Goal: Information Seeking & Learning: Compare options

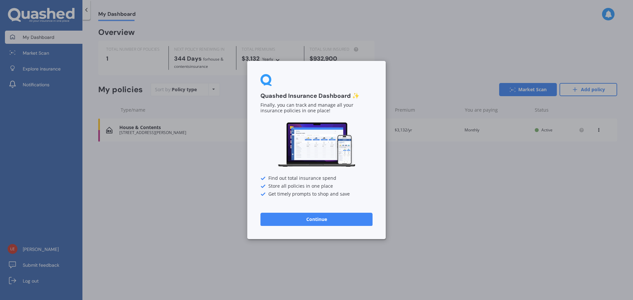
click at [488, 194] on div "Quashed Insurance Dashboard ✨ Finally, you can track and manage all your insura…" at bounding box center [316, 150] width 633 height 300
click at [450, 198] on div "Quashed Insurance Dashboard ✨ Finally, you can track and manage all your insura…" at bounding box center [316, 150] width 633 height 300
click at [310, 223] on button "Continue" at bounding box center [316, 219] width 112 height 13
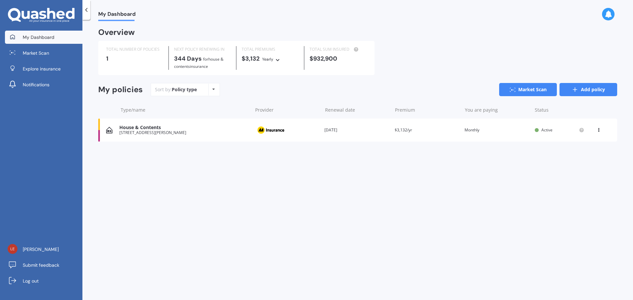
click at [589, 91] on link "Add policy" at bounding box center [589, 89] width 58 height 13
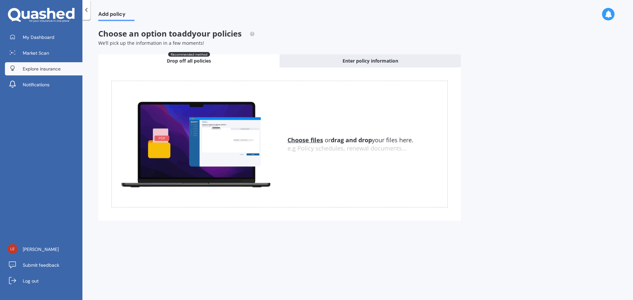
click at [46, 68] on span "Explore insurance" at bounding box center [42, 69] width 38 height 7
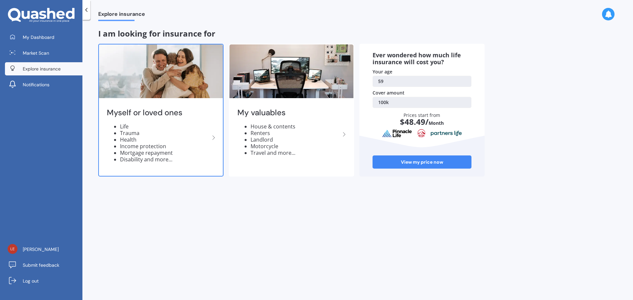
click at [212, 138] on icon at bounding box center [214, 138] width 8 height 8
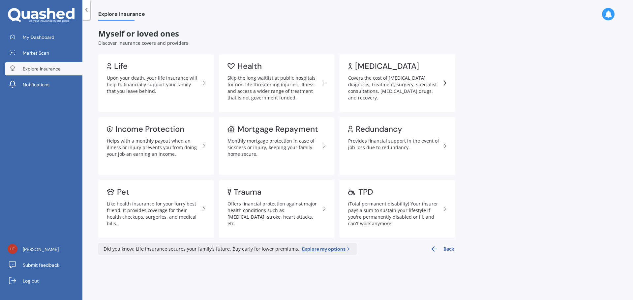
click at [37, 70] on span "Explore insurance" at bounding box center [42, 69] width 38 height 7
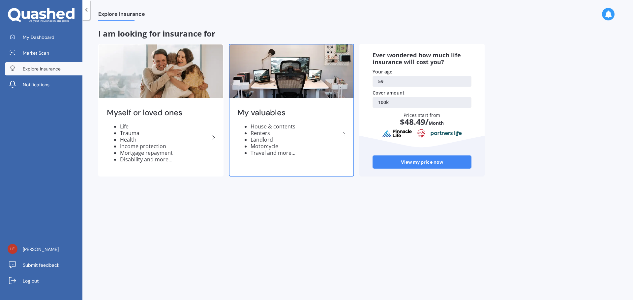
click at [344, 134] on icon at bounding box center [344, 135] width 8 height 8
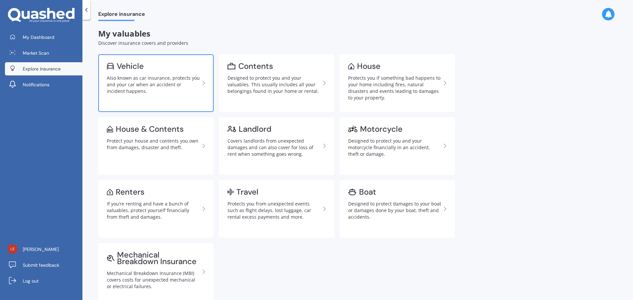
click at [155, 76] on div "Also known as car insurance, protects you and your car when an accident or inci…" at bounding box center [153, 85] width 93 height 20
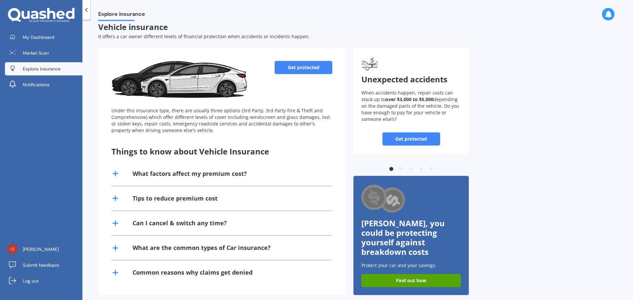
scroll to position [9, 0]
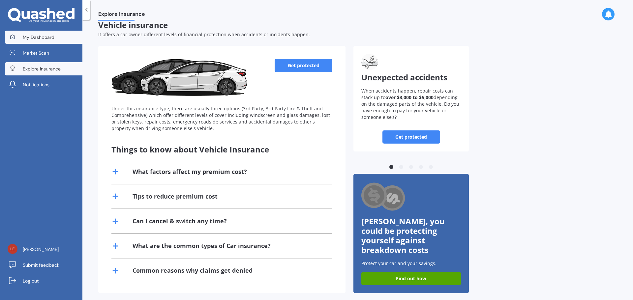
click at [34, 40] on span "My Dashboard" at bounding box center [39, 37] width 32 height 7
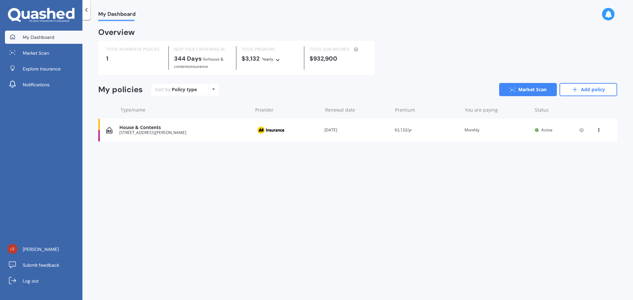
click at [211, 91] on div "Policy type Alphabetical Date added Renewing next" at bounding box center [213, 90] width 10 height 12
click at [596, 89] on link "Add policy" at bounding box center [589, 89] width 58 height 13
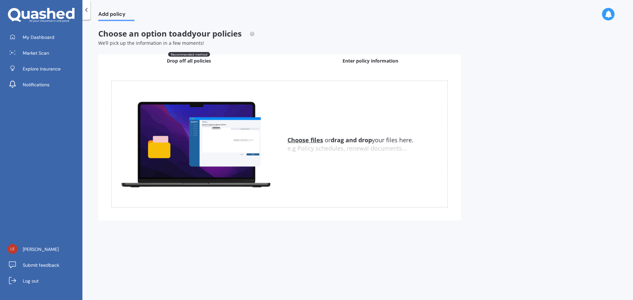
click at [361, 59] on span "Enter policy information" at bounding box center [371, 61] width 56 height 7
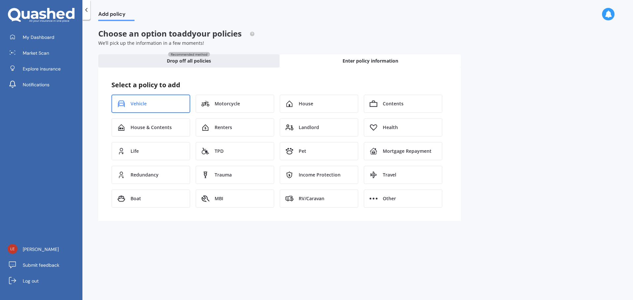
click at [145, 103] on span "Vehicle" at bounding box center [139, 104] width 16 height 7
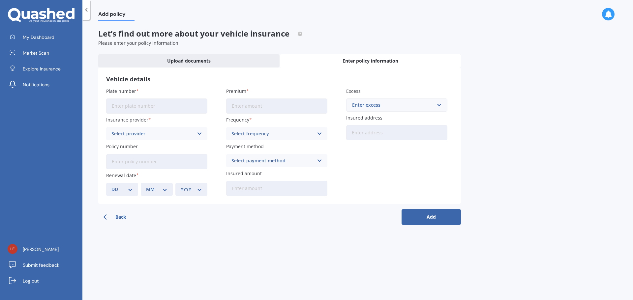
click at [135, 106] on input "Plate number" at bounding box center [156, 106] width 101 height 15
type input "JCB636"
click at [198, 134] on icon at bounding box center [200, 133] width 6 height 7
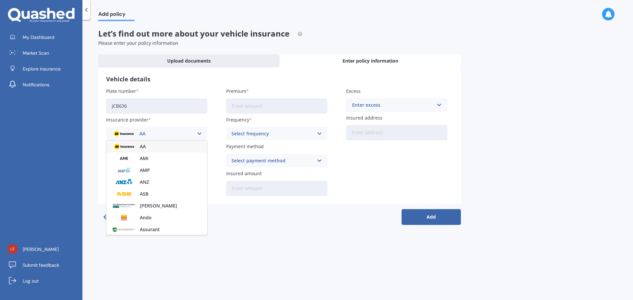
click at [145, 144] on span "AA" at bounding box center [143, 146] width 6 height 5
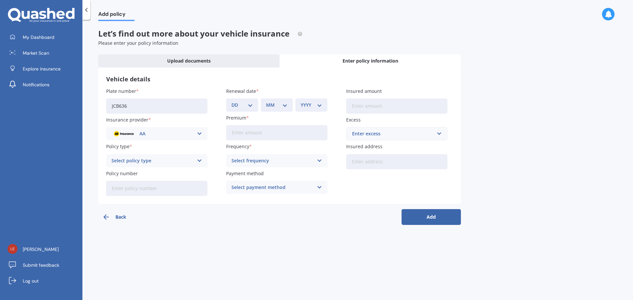
click at [200, 160] on icon at bounding box center [200, 160] width 6 height 7
click at [137, 175] on span "Comprehensive" at bounding box center [129, 173] width 35 height 5
click at [144, 190] on input "Policy number" at bounding box center [156, 188] width 101 height 15
paste input "AMV005884934"
type input "AMV005884934"
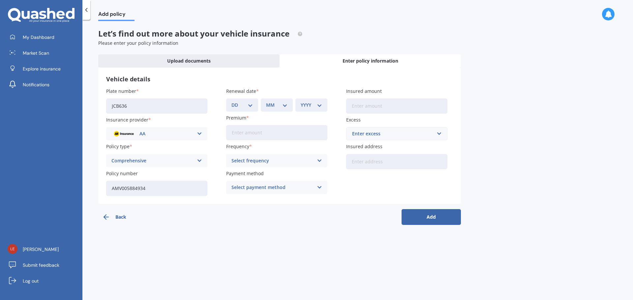
click at [250, 104] on select "DD 01 02 03 04 05 06 07 08 09 10 11 12 13 14 15 16 17 18 19 20 21 22 23 24 25 2…" at bounding box center [241, 105] width 21 height 7
select select "24"
click at [231, 102] on select "DD 01 02 03 04 05 06 07 08 09 10 11 12 13 14 15 16 17 18 19 20 21 22 23 24 25 2…" at bounding box center [241, 105] width 21 height 7
click at [288, 106] on div "MM 01 02 03 04 05 06 07 08 09 10 11 12" at bounding box center [277, 105] width 32 height 13
click at [285, 105] on select "MM 01 02 03 04 05 06 07 08 09 10 11 12" at bounding box center [276, 105] width 21 height 7
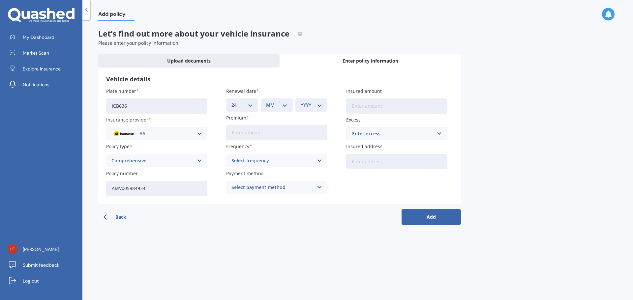
select select "11"
click at [266, 102] on select "MM 01 02 03 04 05 06 07 08 09 10 11 12" at bounding box center [276, 105] width 21 height 7
click at [320, 107] on select "YYYY 2027 2026 2025 2024 2023 2022 2021 2020 2019 2018 2017 2016 2015 2014 2013…" at bounding box center [311, 105] width 21 height 7
select select "2025"
click at [301, 102] on select "YYYY 2027 2026 2025 2024 2023 2022 2021 2020 2019 2018 2017 2016 2015 2014 2013…" at bounding box center [311, 105] width 21 height 7
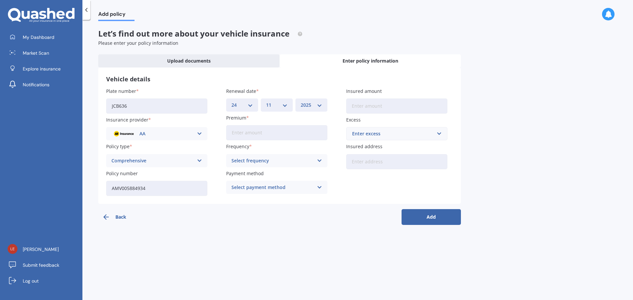
click at [245, 134] on input "Premium" at bounding box center [276, 132] width 101 height 15
click at [318, 159] on icon at bounding box center [320, 160] width 6 height 7
click at [245, 207] on span "Monthly" at bounding box center [241, 209] width 19 height 5
click at [323, 187] on div "Select payment method Direct debit - bank account Direct debit - credit/debit c…" at bounding box center [276, 187] width 101 height 13
click at [287, 202] on span "Direct debit - bank account" at bounding box center [263, 200] width 62 height 5
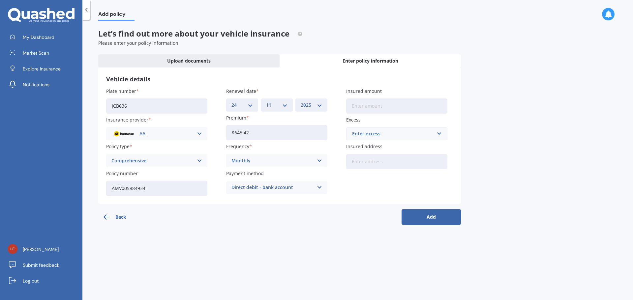
click at [358, 106] on input "Insured amount" at bounding box center [396, 106] width 101 height 15
drag, startPoint x: 249, startPoint y: 131, endPoint x: 202, endPoint y: 132, distance: 46.5
click at [202, 132] on div "Plate number JCB636 Insurance provider AA AA AMI AMP ANZ ASB Aioi Nissay Dowa A…" at bounding box center [279, 142] width 347 height 108
type input "$636.76"
click at [361, 107] on input "Insured amount" at bounding box center [396, 106] width 101 height 15
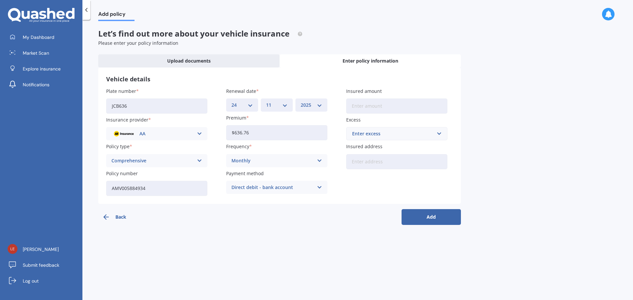
click at [369, 165] on input "Insured address" at bounding box center [396, 161] width 101 height 15
type input "[STREET_ADDRESS][PERSON_NAME]"
click at [426, 221] on button "Add" at bounding box center [431, 217] width 59 height 16
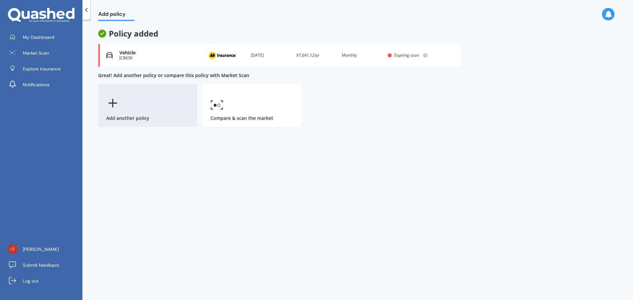
click at [122, 103] on div "Add another policy" at bounding box center [147, 105] width 99 height 43
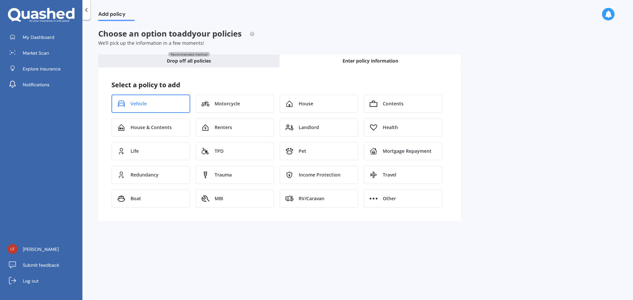
click at [139, 101] on span "Vehicle" at bounding box center [139, 104] width 16 height 7
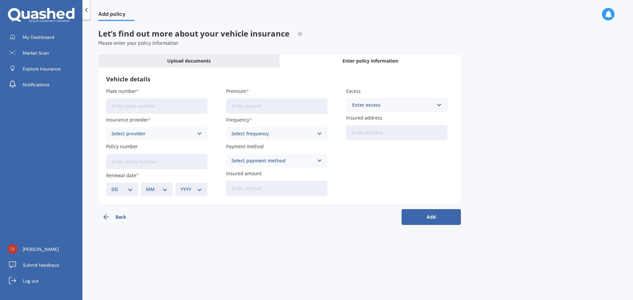
click at [135, 107] on input "Plate number" at bounding box center [156, 106] width 101 height 15
type input "MSW973"
click at [201, 135] on icon at bounding box center [200, 133] width 6 height 7
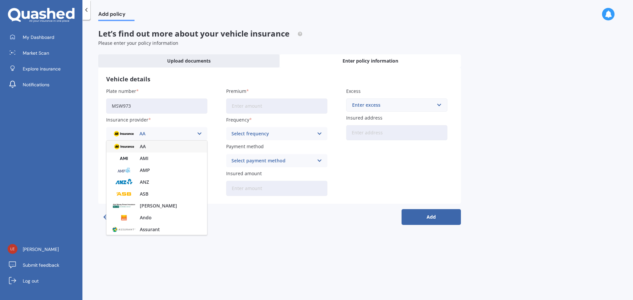
click at [143, 145] on span "AA" at bounding box center [143, 146] width 6 height 5
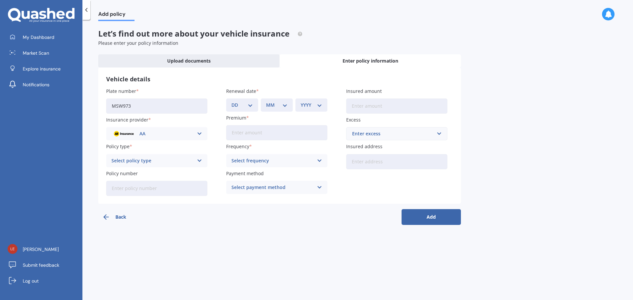
click at [140, 188] on input "Policy number" at bounding box center [156, 188] width 101 height 15
paste input "AMV005884942"
type input "AMV005884942"
click at [251, 106] on select "DD 01 02 03 04 05 06 07 08 09 10 11 12 13 14 15 16 17 18 19 20 21 22 23 24 25 2…" at bounding box center [241, 105] width 21 height 7
select select "24"
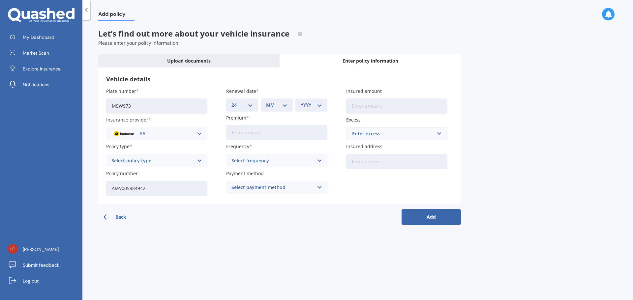
click at [231, 102] on select "DD 01 02 03 04 05 06 07 08 09 10 11 12 13 14 15 16 17 18 19 20 21 22 23 24 25 2…" at bounding box center [241, 105] width 21 height 7
click at [290, 104] on div "MM 01 02 03 04 05 06 07 08 09 10 11 12" at bounding box center [277, 105] width 32 height 13
click at [286, 106] on select "MM 01 02 03 04 05 06 07 08 09 10 11 12" at bounding box center [276, 105] width 21 height 7
select select "11"
click at [266, 102] on select "MM 01 02 03 04 05 06 07 08 09 10 11 12" at bounding box center [276, 105] width 21 height 7
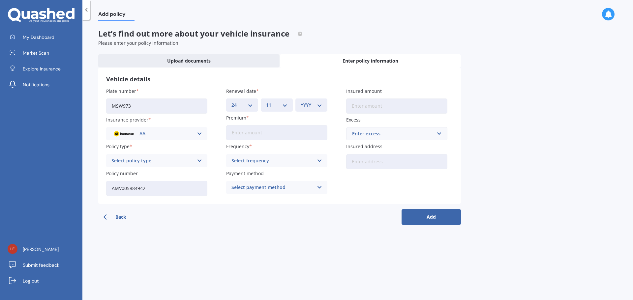
click at [320, 104] on select "YYYY 2027 2026 2025 2024 2023 2022 2021 2020 2019 2018 2017 2016 2015 2014 2013…" at bounding box center [311, 105] width 21 height 7
select select "2025"
click at [301, 102] on select "YYYY 2027 2026 2025 2024 2023 2022 2021 2020 2019 2018 2017 2016 2015 2014 2013…" at bounding box center [311, 105] width 21 height 7
drag, startPoint x: 242, startPoint y: 135, endPoint x: 233, endPoint y: 123, distance: 14.5
click at [242, 135] on input "Premium" at bounding box center [276, 132] width 101 height 15
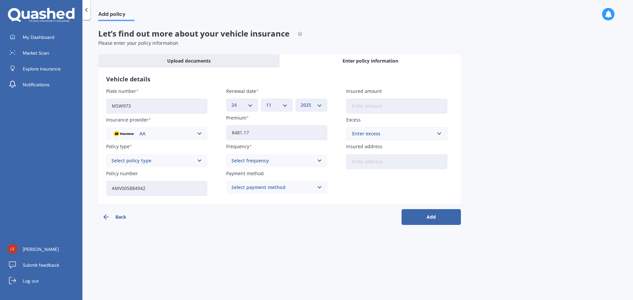
drag, startPoint x: 253, startPoint y: 132, endPoint x: 175, endPoint y: 135, distance: 77.9
click at [175, 135] on div "Plate number MSW973 Insurance provider AA AA AMI AMP ANZ ASB Aioi Nissay Dowa A…" at bounding box center [279, 142] width 347 height 108
type input "$521.74"
click at [322, 160] on icon at bounding box center [320, 160] width 6 height 7
click at [250, 211] on span "Monthly" at bounding box center [241, 209] width 19 height 5
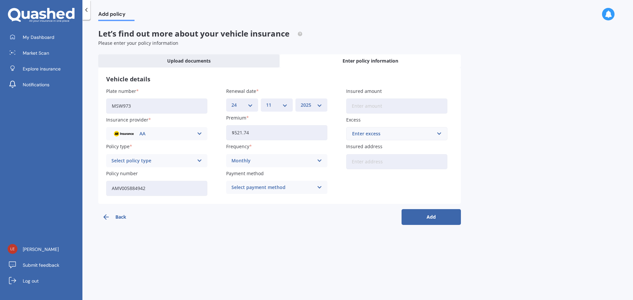
click at [317, 187] on icon at bounding box center [320, 187] width 6 height 7
click at [287, 201] on span "Direct debit - bank account" at bounding box center [263, 200] width 62 height 5
click at [359, 107] on input "Insured amount" at bounding box center [396, 106] width 101 height 15
click at [440, 132] on input "text" at bounding box center [394, 134] width 95 height 13
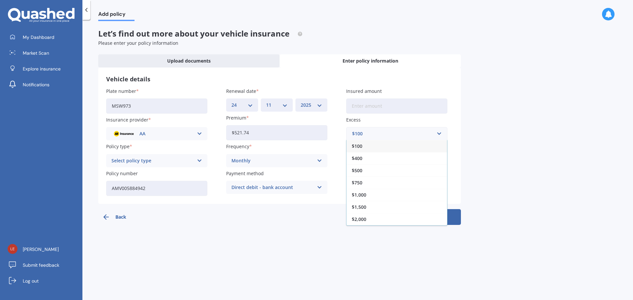
click at [453, 127] on div "Vehicle details Plate number MSW973 Insurance provider AA AA AMI AMP ANZ ASB Ai…" at bounding box center [279, 136] width 363 height 137
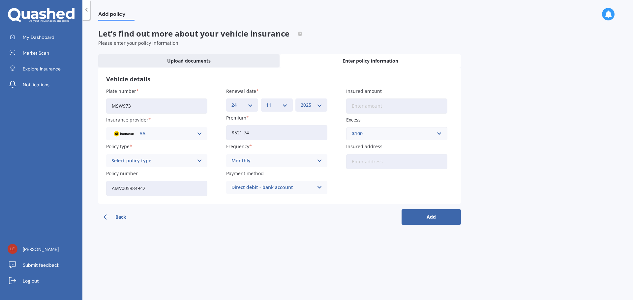
click at [381, 160] on input "Insured address" at bounding box center [396, 161] width 101 height 15
type input "[STREET_ADDRESS][PERSON_NAME]"
click at [361, 106] on input "Insured amount" at bounding box center [396, 106] width 101 height 15
type input "$5,000"
click at [431, 216] on button "Add" at bounding box center [431, 217] width 59 height 16
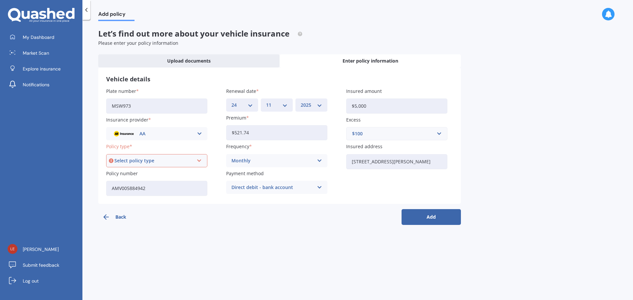
click at [200, 160] on icon at bounding box center [200, 160] width 6 height 7
click at [156, 172] on div "Comprehensive" at bounding box center [157, 174] width 100 height 12
click at [422, 215] on button "Add" at bounding box center [431, 217] width 59 height 16
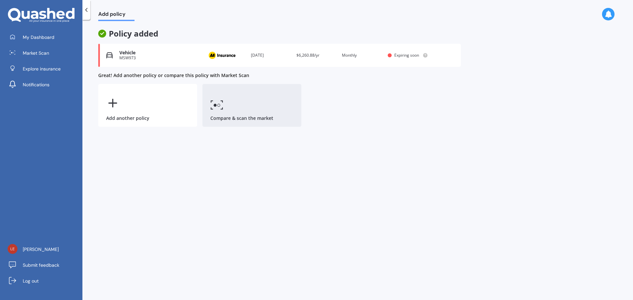
click at [217, 104] on icon at bounding box center [216, 105] width 13 height 10
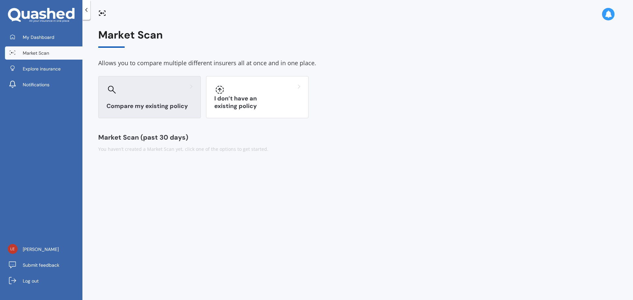
click at [132, 105] on h3 "Compare my existing policy" at bounding box center [150, 107] width 86 height 8
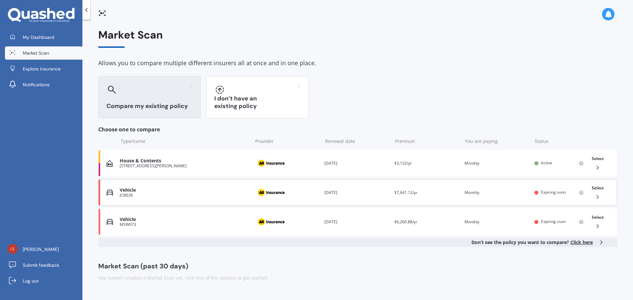
click at [599, 198] on icon at bounding box center [598, 197] width 7 height 7
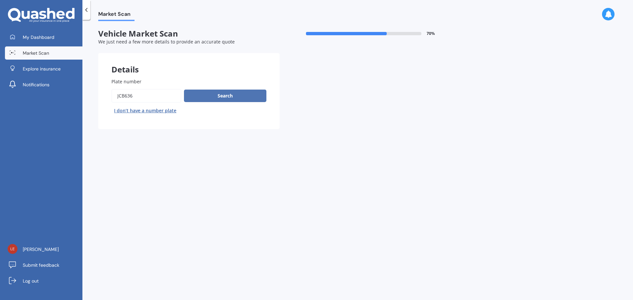
click at [229, 95] on button "Search" at bounding box center [225, 96] width 82 height 13
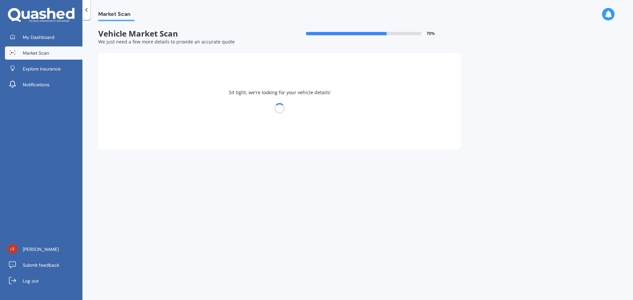
select select "TOYOTA"
select select "PRIUS"
select select "21"
select select "09"
select select "1966"
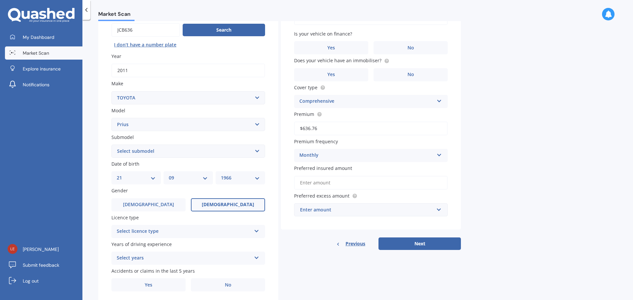
scroll to position [88, 0]
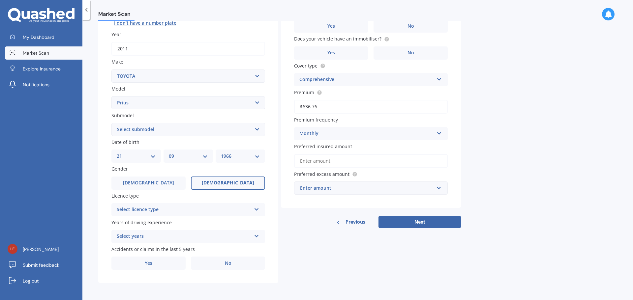
click at [318, 157] on input "Preferred insured amount" at bounding box center [371, 161] width 154 height 14
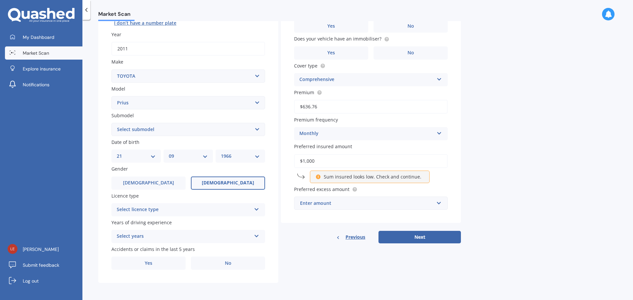
type input "$10,000"
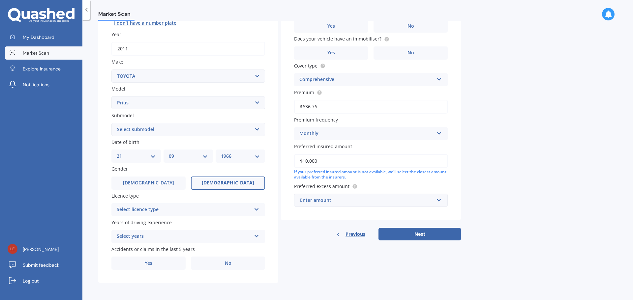
drag, startPoint x: 321, startPoint y: 161, endPoint x: 247, endPoint y: 161, distance: 73.5
click at [251, 161] on div "Details Plate number Search I don’t have a number plate Year [DATE] Make Select…" at bounding box center [279, 124] width 363 height 318
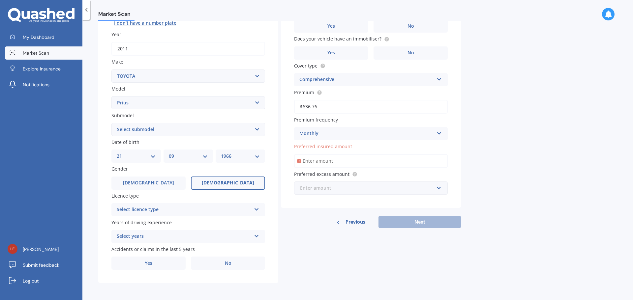
click at [441, 189] on input "text" at bounding box center [369, 188] width 148 height 13
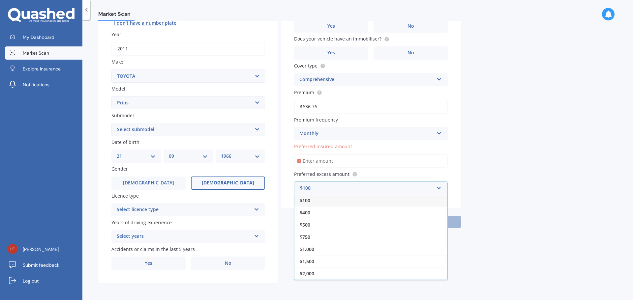
click at [310, 201] on span "$100" at bounding box center [305, 201] width 11 height 6
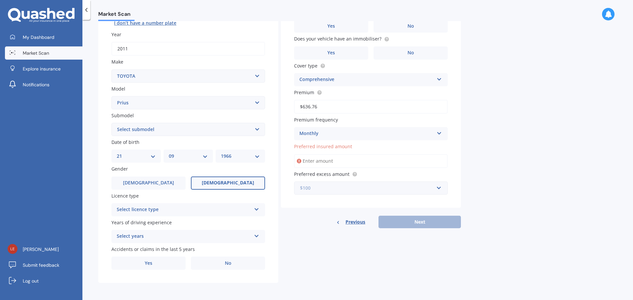
click at [322, 192] on input "text" at bounding box center [369, 188] width 148 height 13
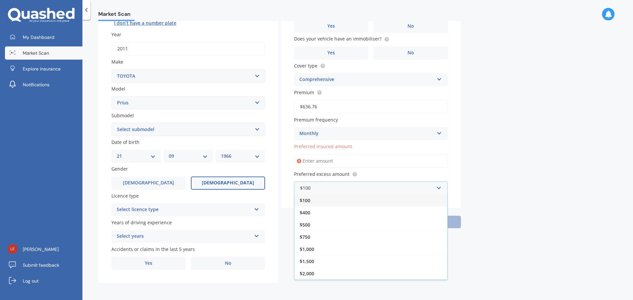
click at [306, 200] on span "$100" at bounding box center [305, 201] width 11 height 6
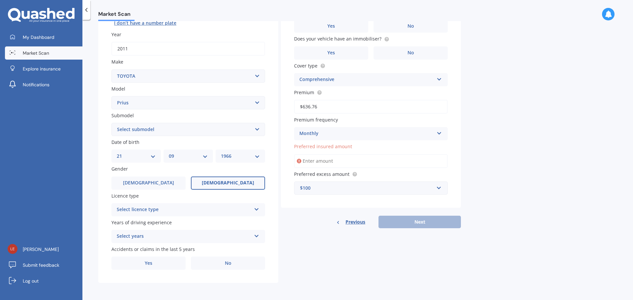
click at [354, 224] on span "Previous" at bounding box center [356, 222] width 20 height 10
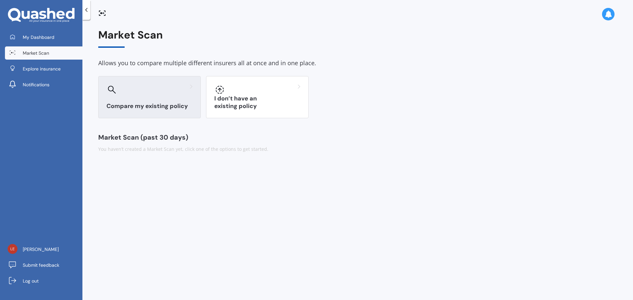
click at [138, 107] on h3 "Compare my existing policy" at bounding box center [150, 107] width 86 height 8
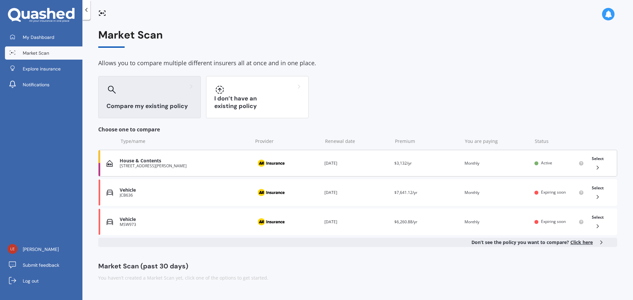
click at [599, 168] on icon at bounding box center [598, 168] width 7 height 7
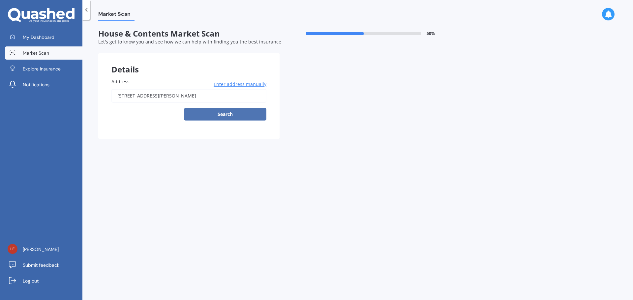
click at [227, 115] on button "Search" at bounding box center [225, 114] width 82 height 13
type input "[STREET_ADDRESS][PERSON_NAME]"
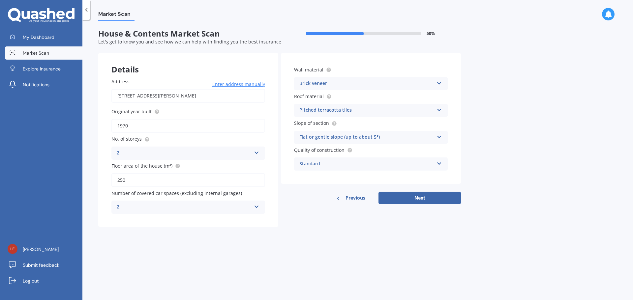
click at [439, 110] on icon at bounding box center [440, 109] width 6 height 5
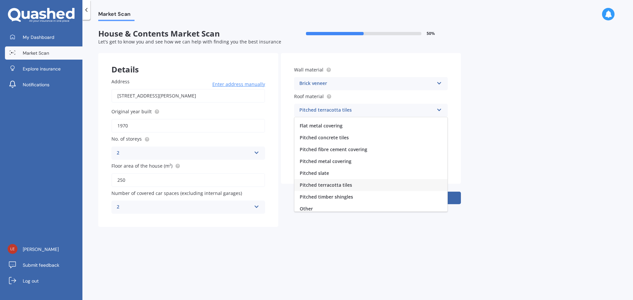
scroll to position [24, 0]
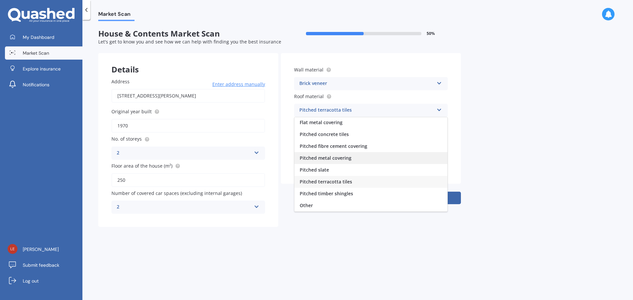
click at [336, 160] on span "Pitched metal covering" at bounding box center [326, 158] width 52 height 6
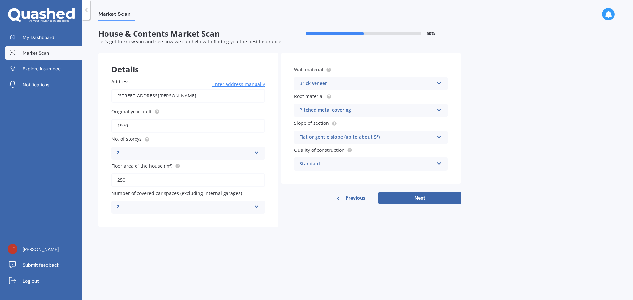
click at [439, 137] on icon at bounding box center [440, 136] width 6 height 5
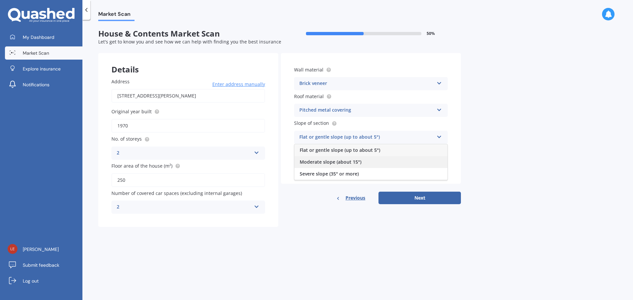
click at [350, 162] on span "Moderate slope (about 15°)" at bounding box center [331, 162] width 62 height 6
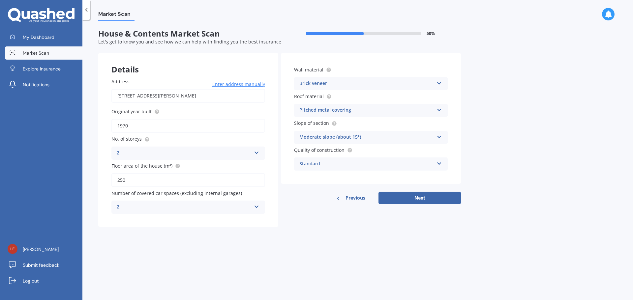
click at [439, 163] on icon at bounding box center [440, 162] width 6 height 5
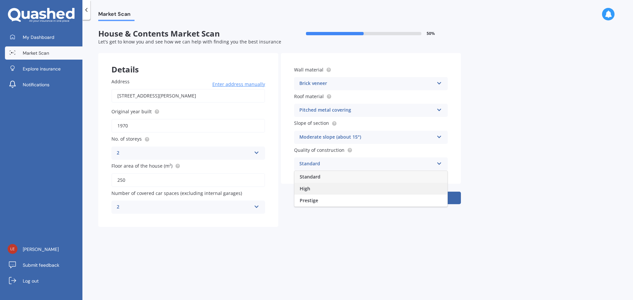
click at [318, 187] on div "High" at bounding box center [370, 189] width 153 height 12
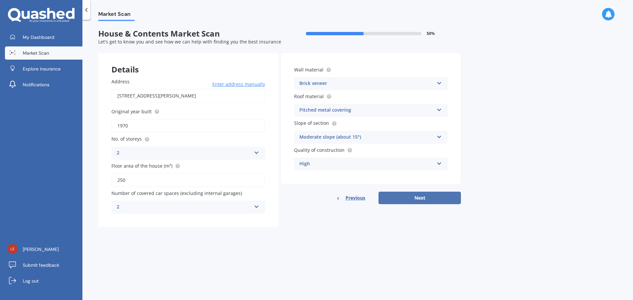
click at [418, 201] on button "Next" at bounding box center [420, 198] width 82 height 13
select select "21"
select select "09"
select select "1966"
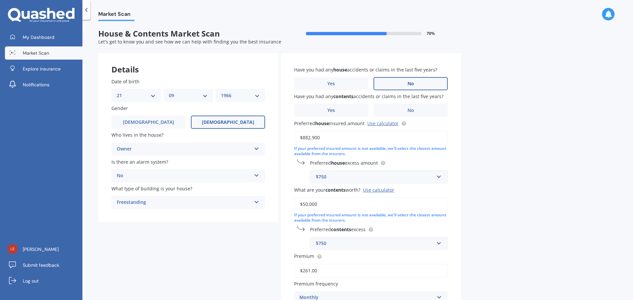
click at [416, 88] on label "No" at bounding box center [411, 83] width 74 height 13
click at [0, 0] on input "No" at bounding box center [0, 0] width 0 height 0
click at [417, 111] on label "No" at bounding box center [411, 110] width 74 height 13
click at [0, 0] on input "No" at bounding box center [0, 0] width 0 height 0
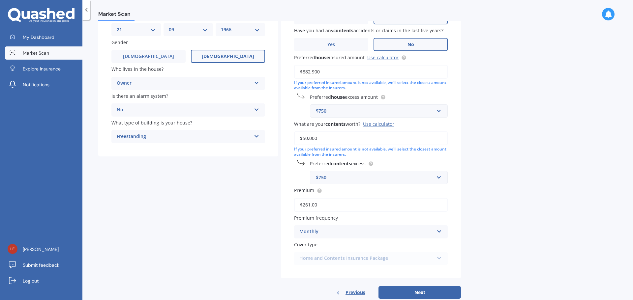
scroll to position [82, 0]
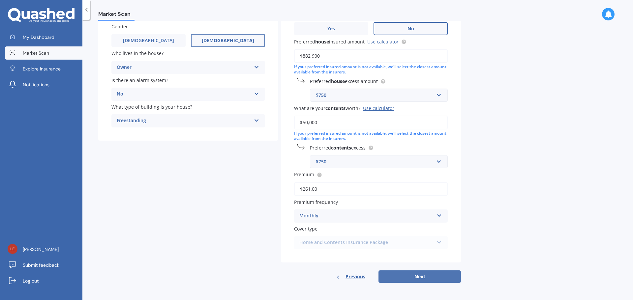
click at [427, 277] on button "Next" at bounding box center [420, 277] width 82 height 13
select select "21"
select select "09"
select select "1966"
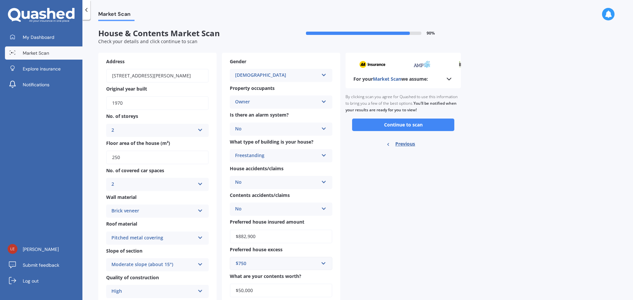
scroll to position [0, 0]
click at [396, 128] on button "Continue to scan" at bounding box center [403, 125] width 102 height 13
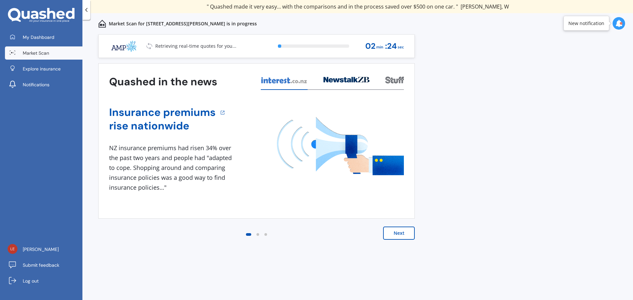
click at [397, 235] on button "Next" at bounding box center [399, 233] width 32 height 13
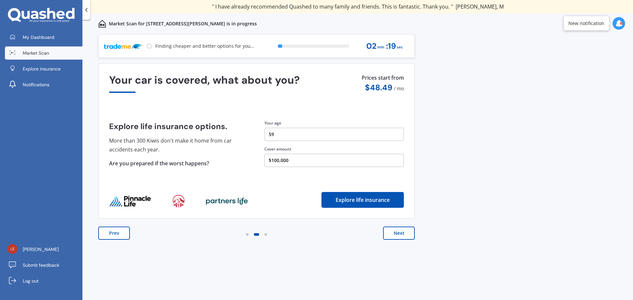
click at [401, 242] on div "Prev Next" at bounding box center [256, 240] width 317 height 26
click at [401, 233] on button "Next" at bounding box center [399, 233] width 32 height 13
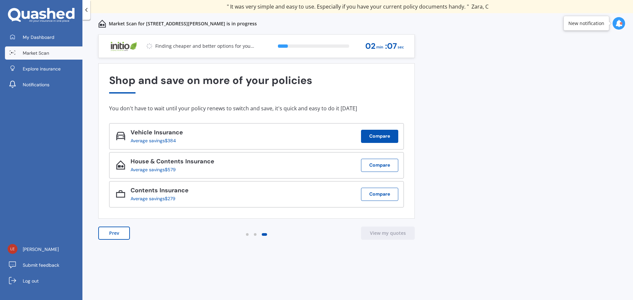
click at [380, 136] on button "Compare" at bounding box center [379, 136] width 37 height 13
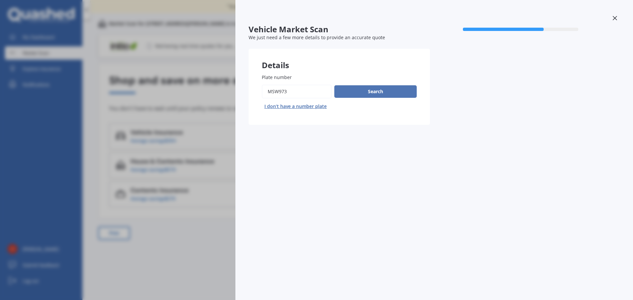
click at [381, 94] on button "Search" at bounding box center [375, 91] width 82 height 13
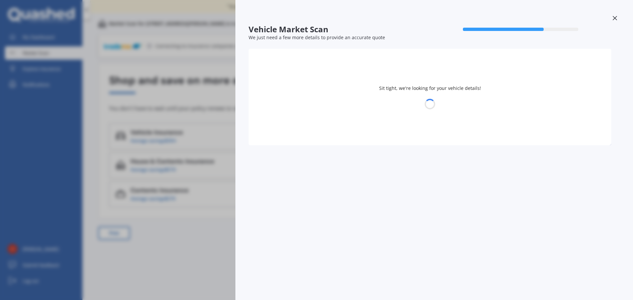
select select "TOYOTA"
select select "VITZ"
select select "21"
select select "09"
select select "1966"
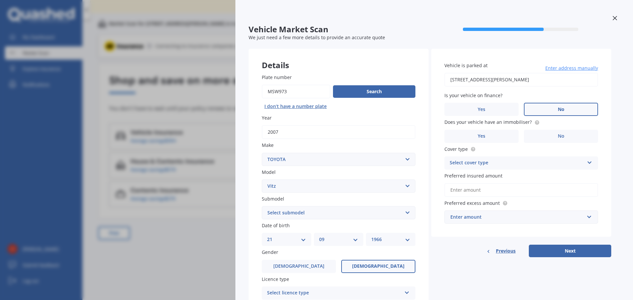
click at [556, 109] on label "No" at bounding box center [561, 109] width 74 height 13
click at [0, 0] on input "No" at bounding box center [0, 0] width 0 height 0
click at [553, 135] on label "No" at bounding box center [561, 136] width 74 height 13
click at [0, 0] on input "No" at bounding box center [0, 0] width 0 height 0
click at [587, 163] on icon at bounding box center [590, 161] width 6 height 5
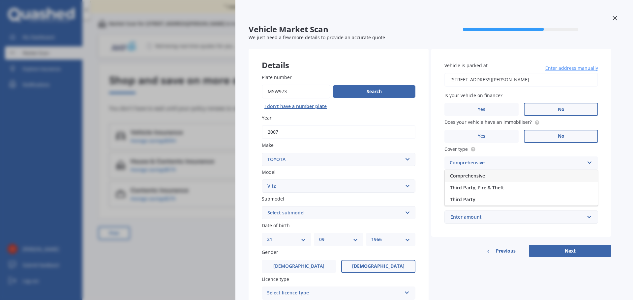
click at [479, 175] on span "Comprehensive" at bounding box center [467, 176] width 35 height 6
click at [485, 192] on input "Preferred insured amount" at bounding box center [521, 190] width 154 height 14
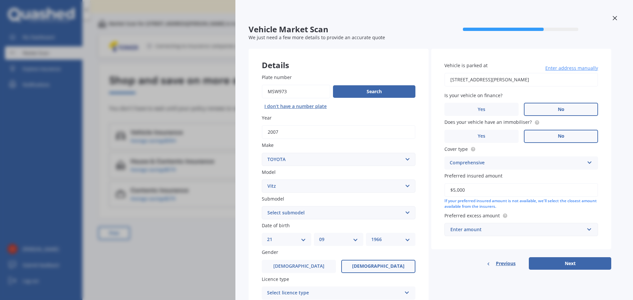
type input "$5,000"
click at [590, 230] on input "text" at bounding box center [519, 230] width 148 height 13
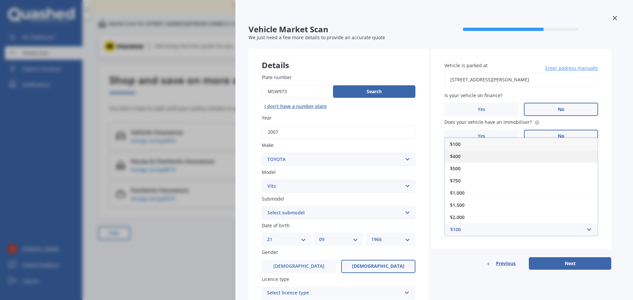
click at [459, 156] on span "$400" at bounding box center [455, 156] width 11 height 6
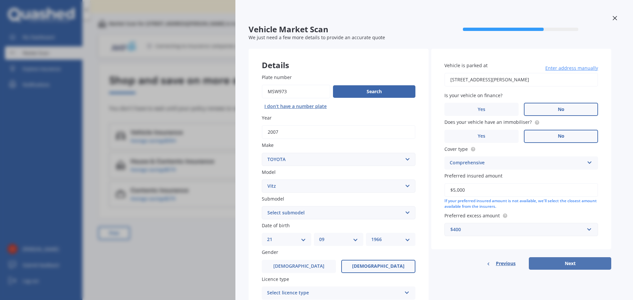
click at [573, 265] on button "Next" at bounding box center [570, 264] width 82 height 13
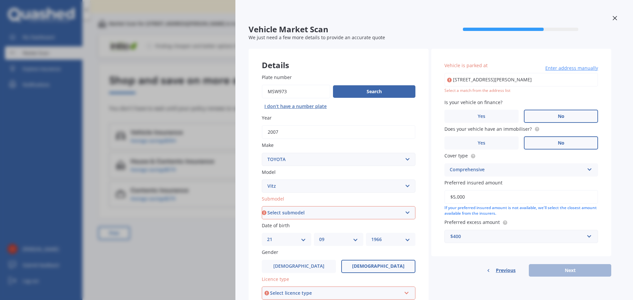
click at [493, 82] on input "[STREET_ADDRESS][PERSON_NAME]" at bounding box center [521, 80] width 154 height 14
type input "[STREET_ADDRESS][PERSON_NAME]"
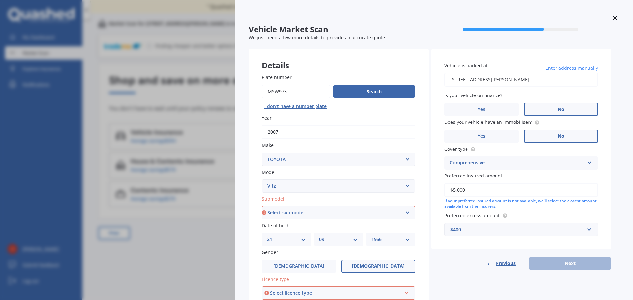
click at [479, 229] on div "$400" at bounding box center [517, 229] width 134 height 7
click at [409, 214] on select "Select submodel (All) Hybrid RS RS Turbo" at bounding box center [339, 212] width 154 height 13
select select "RS"
click at [262, 206] on select "Select submodel (All) Hybrid RS RS Turbo" at bounding box center [339, 212] width 154 height 13
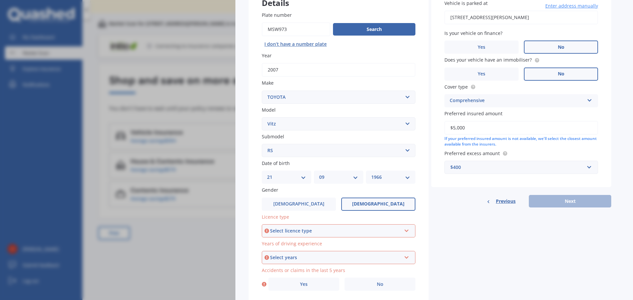
scroll to position [66, 0]
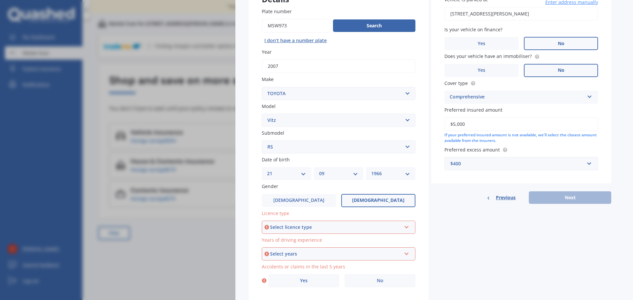
click at [408, 226] on icon at bounding box center [407, 226] width 6 height 5
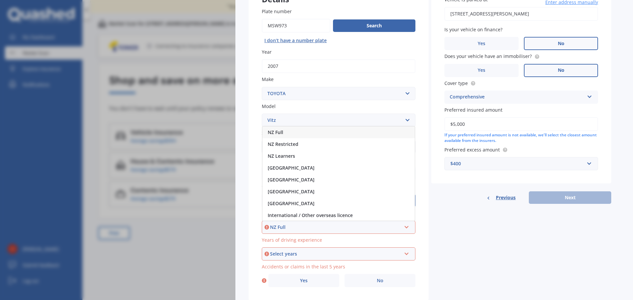
click at [278, 135] on span "NZ Full" at bounding box center [275, 132] width 15 height 6
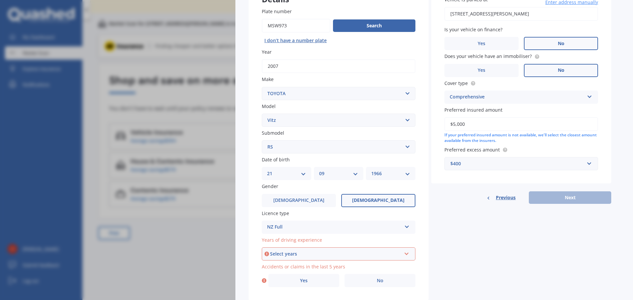
click at [408, 253] on icon at bounding box center [407, 253] width 6 height 5
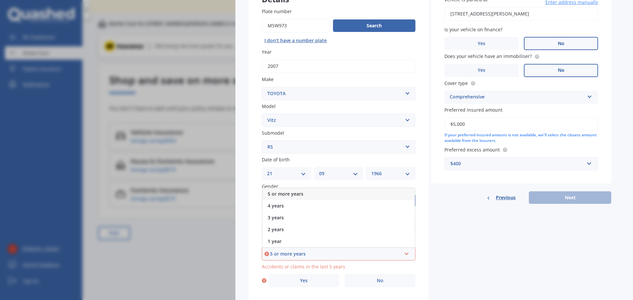
click at [298, 194] on span "5 or more years" at bounding box center [286, 194] width 36 height 6
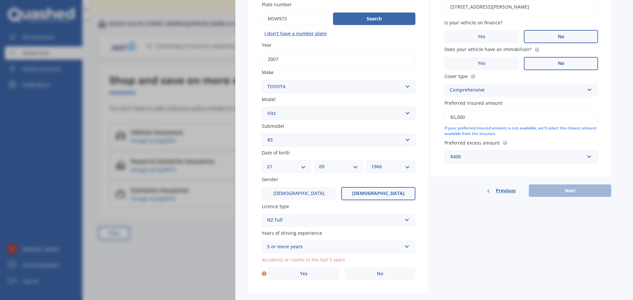
scroll to position [85, 0]
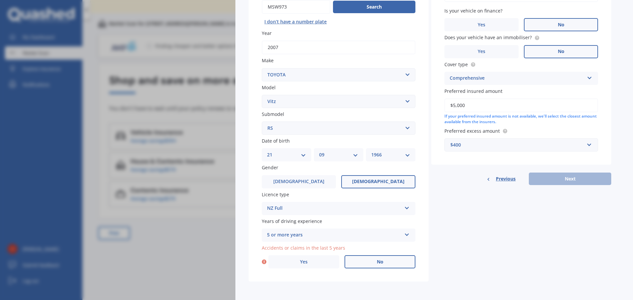
click at [387, 260] on label "No" at bounding box center [380, 262] width 71 height 13
click at [0, 0] on input "No" at bounding box center [0, 0] width 0 height 0
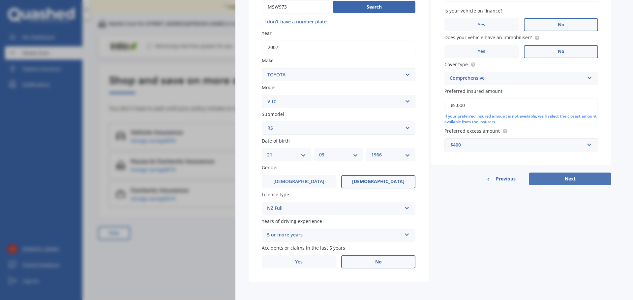
click at [566, 178] on button "Next" at bounding box center [570, 179] width 82 height 13
select select "21"
select select "09"
select select "1966"
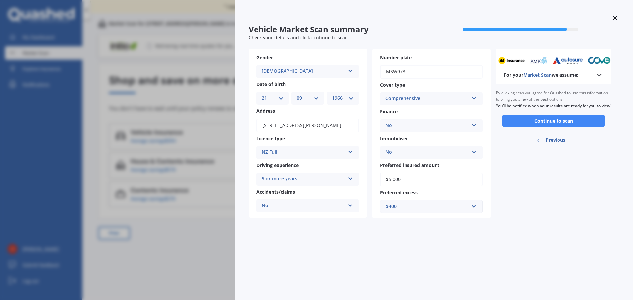
scroll to position [0, 0]
click at [558, 127] on button "Continue to scan" at bounding box center [554, 121] width 102 height 13
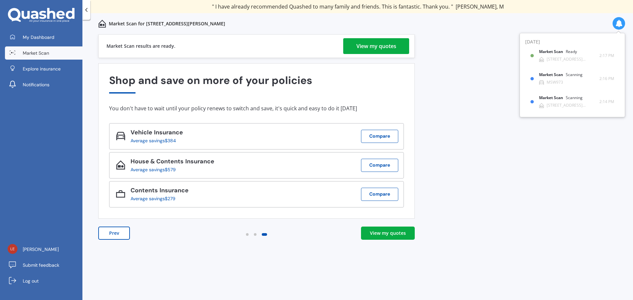
click at [392, 238] on link "View my quotes" at bounding box center [388, 233] width 54 height 13
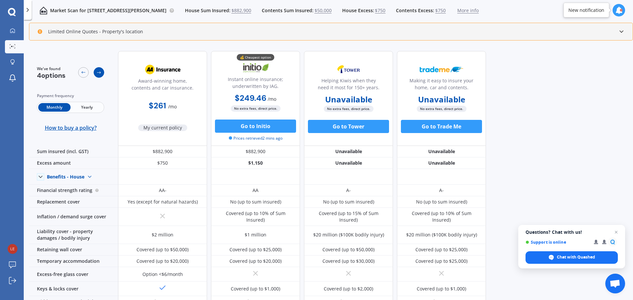
click at [94, 71] on div at bounding box center [99, 72] width 11 height 11
click at [99, 72] on icon at bounding box center [98, 72] width 5 height 5
click at [84, 73] on icon at bounding box center [83, 72] width 5 height 5
click at [13, 31] on icon at bounding box center [12, 30] width 5 height 5
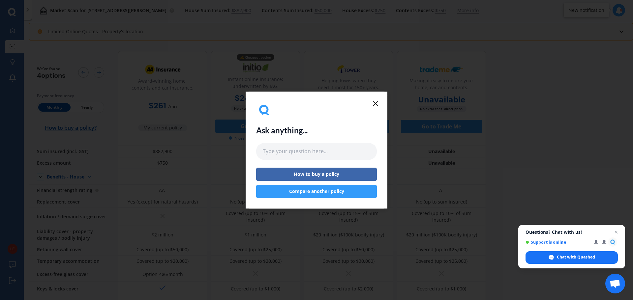
click at [374, 102] on line at bounding box center [376, 104] width 4 height 4
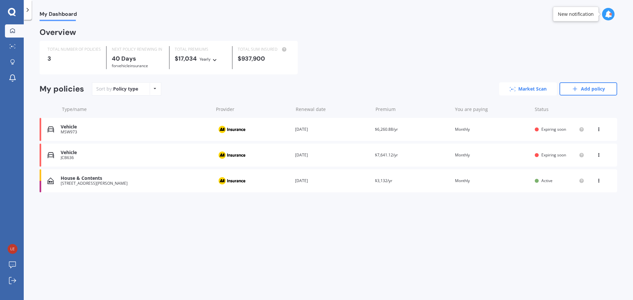
click at [535, 91] on link "Market Scan" at bounding box center [528, 88] width 58 height 13
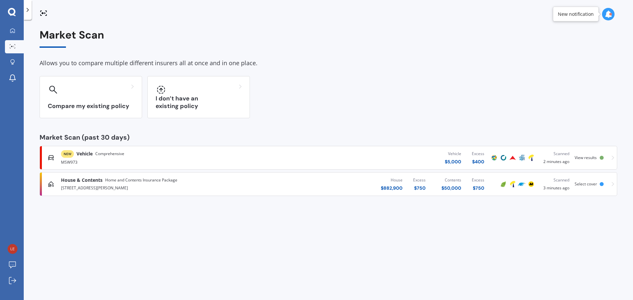
click at [591, 157] on span "View results" at bounding box center [586, 158] width 22 height 6
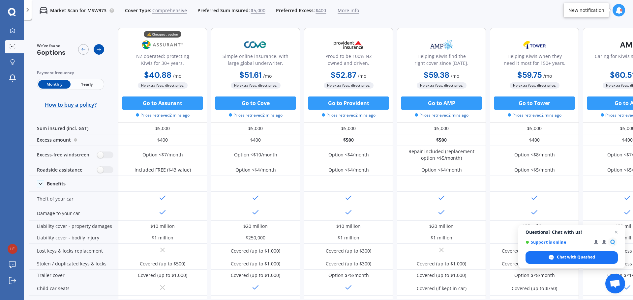
click at [98, 46] on div at bounding box center [99, 49] width 11 height 11
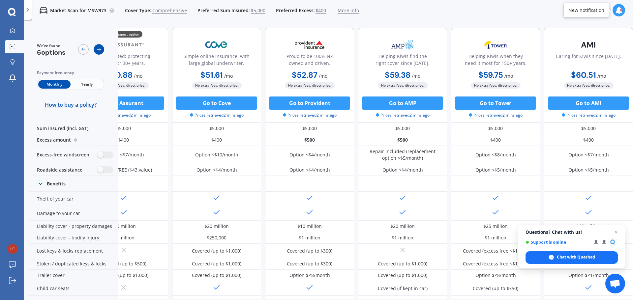
scroll to position [0, 42]
click at [81, 50] on icon at bounding box center [83, 49] width 5 height 5
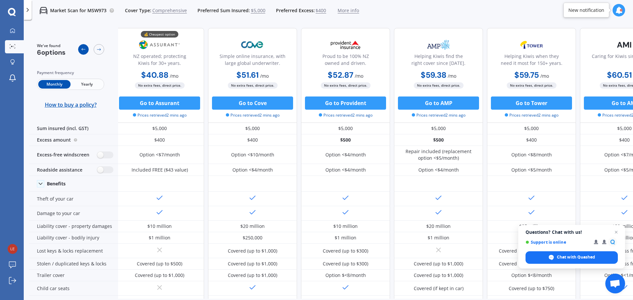
scroll to position [0, 0]
